Goal: Information Seeking & Learning: Learn about a topic

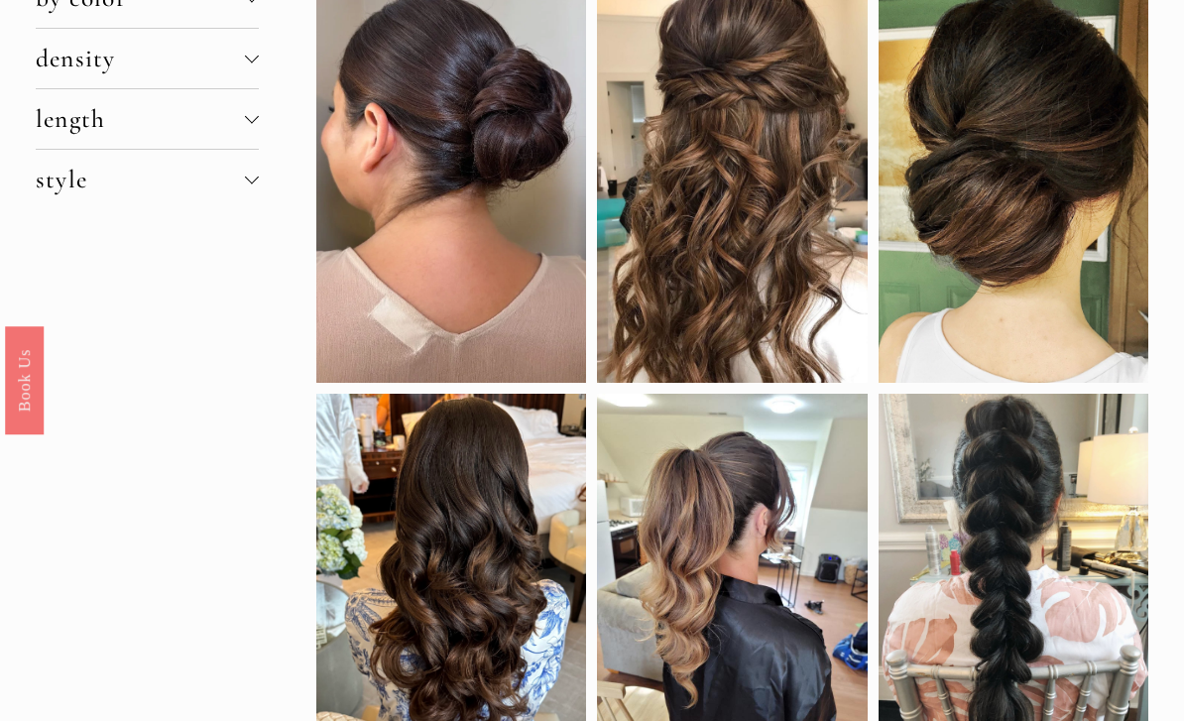
scroll to position [397, 0]
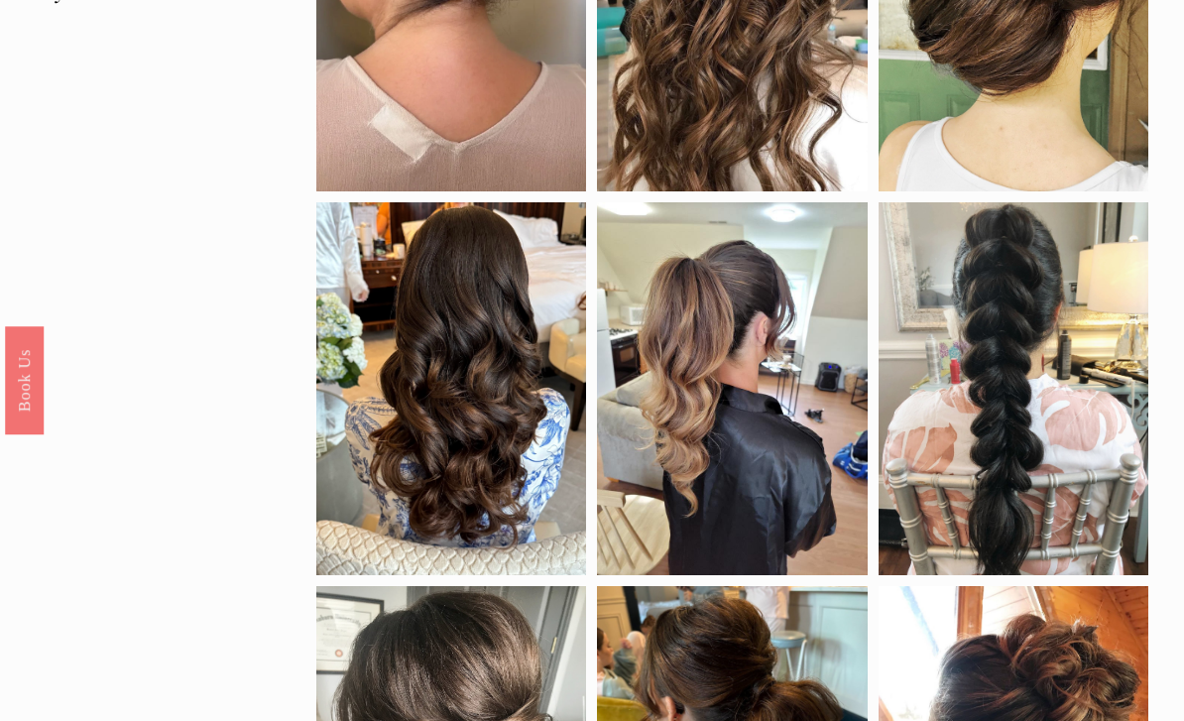
click at [538, 506] on div at bounding box center [451, 388] width 270 height 372
click at [536, 508] on div at bounding box center [451, 388] width 270 height 372
click at [538, 511] on div at bounding box center [451, 388] width 270 height 372
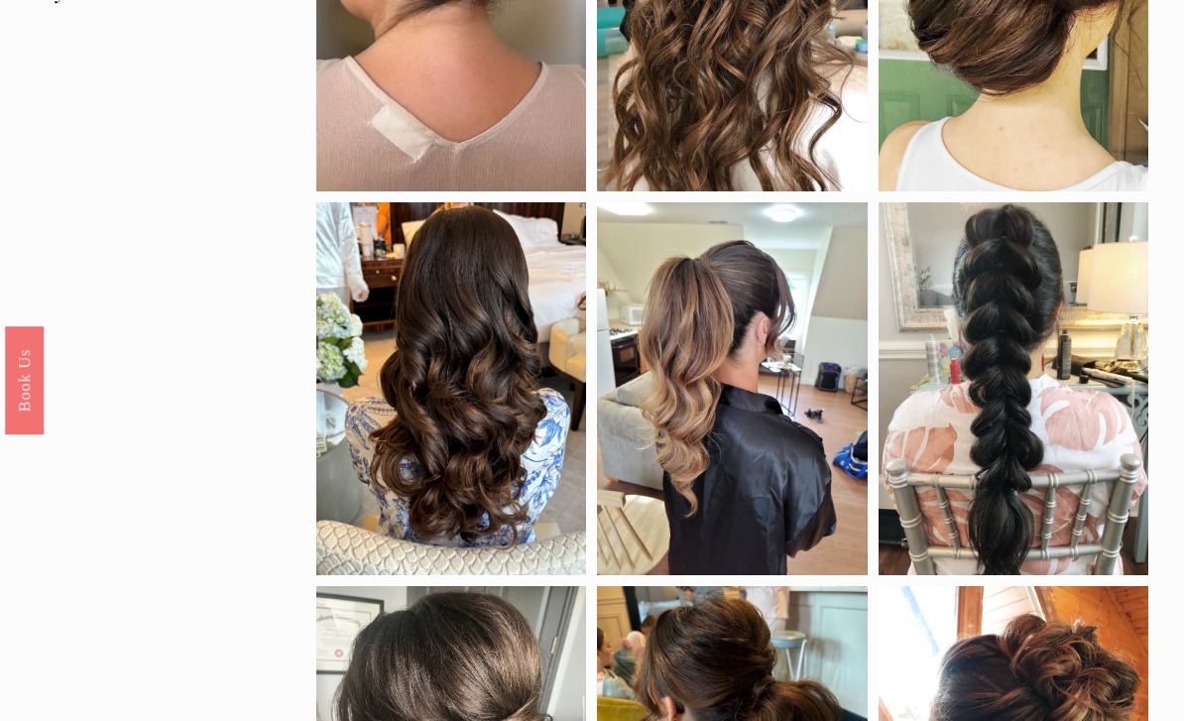
click at [386, 408] on div at bounding box center [451, 388] width 270 height 372
click at [344, 392] on div at bounding box center [451, 388] width 270 height 372
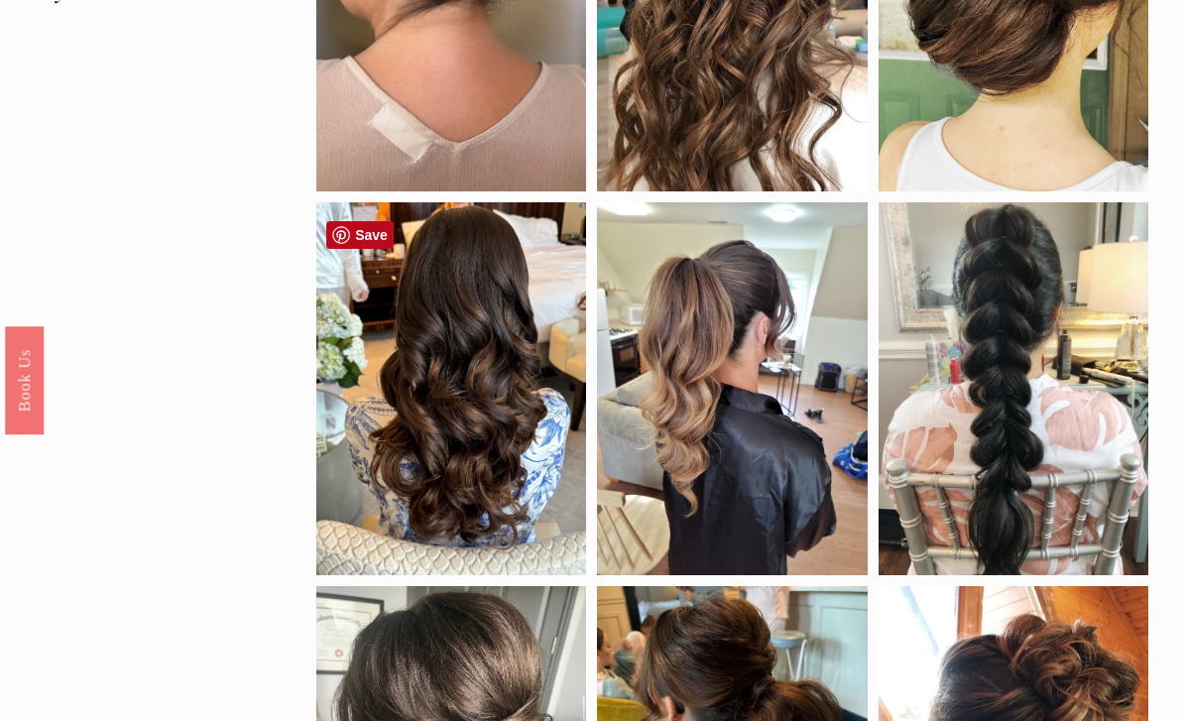
copy div "style braids down half up natural curls updo"
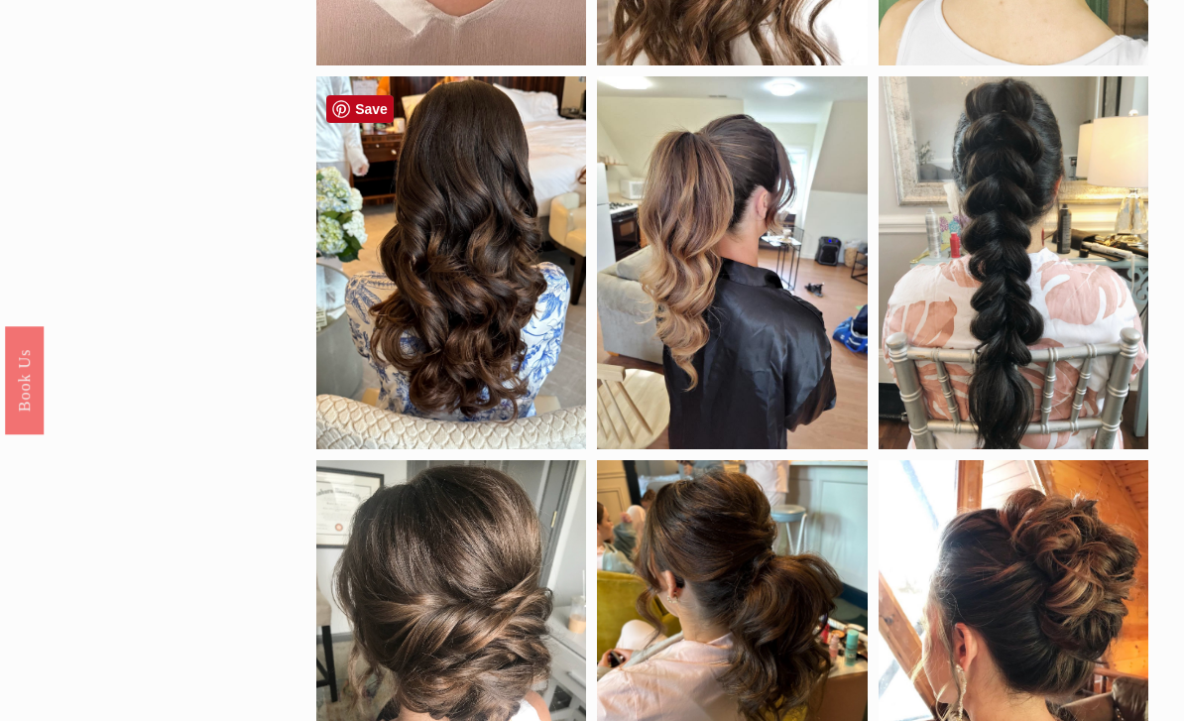
scroll to position [528, 0]
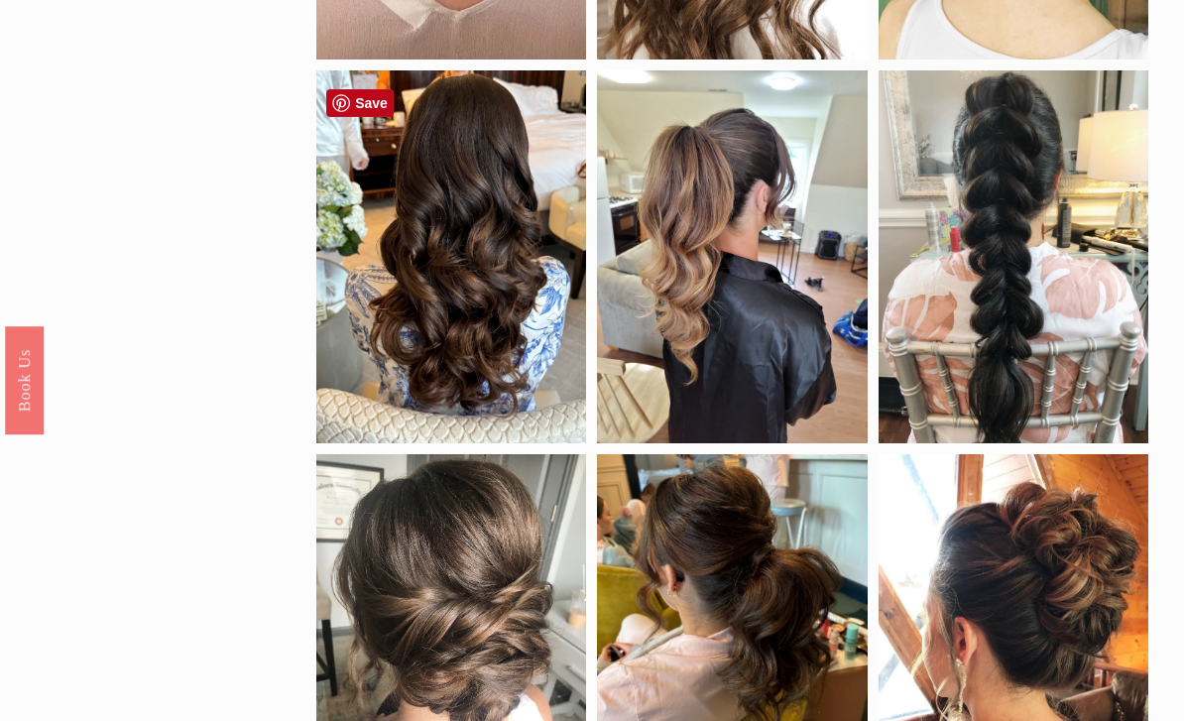
click at [236, 527] on div "by color black blonde brunette red density clip-in extensions fine hair thick h…" at bounding box center [592, 653] width 1184 height 2017
click at [377, 118] on div at bounding box center [451, 256] width 270 height 372
click at [383, 113] on link "Save" at bounding box center [359, 103] width 67 height 28
